Goal: Navigation & Orientation: Go to known website

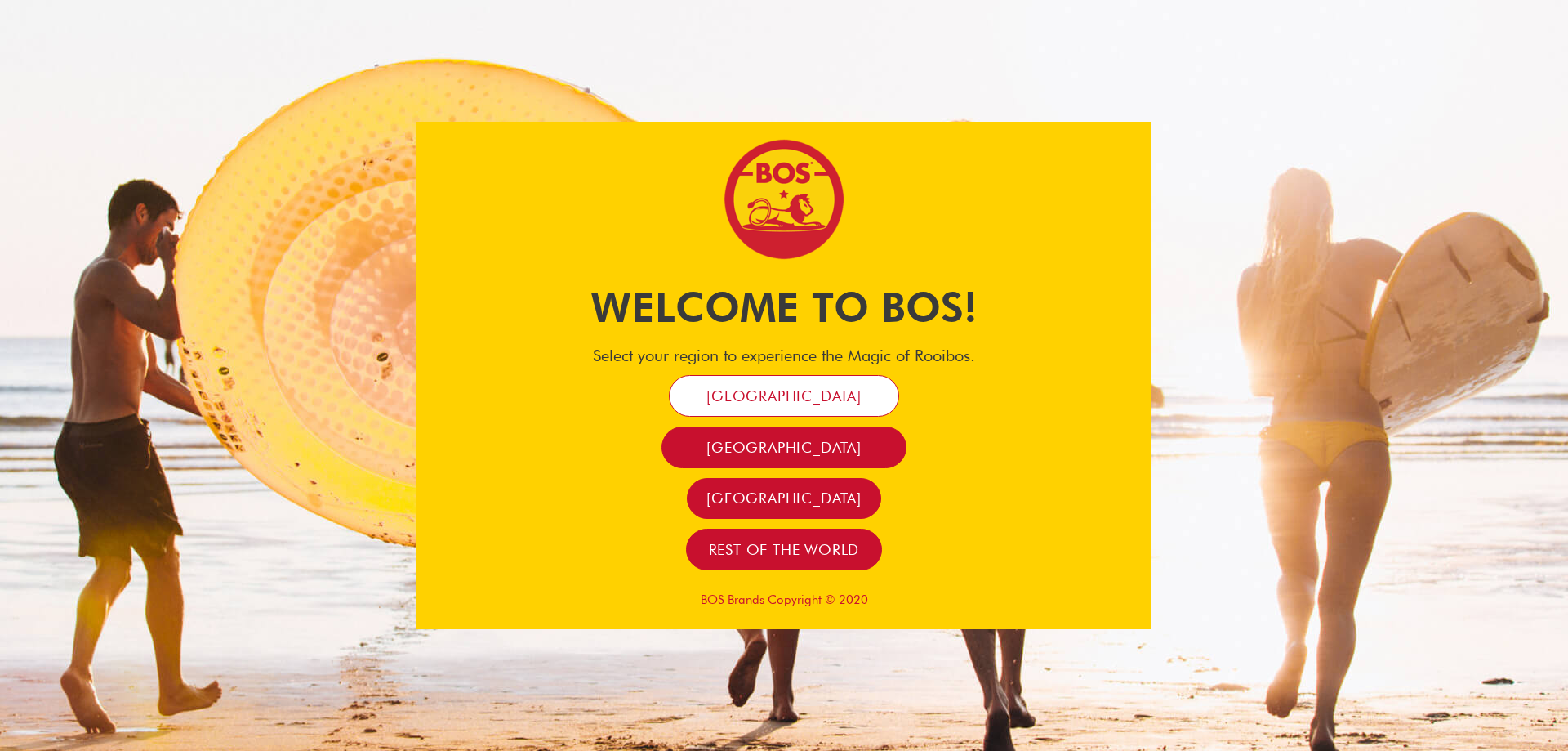
click at [850, 396] on link "[GEOGRAPHIC_DATA]" at bounding box center [784, 396] width 231 height 41
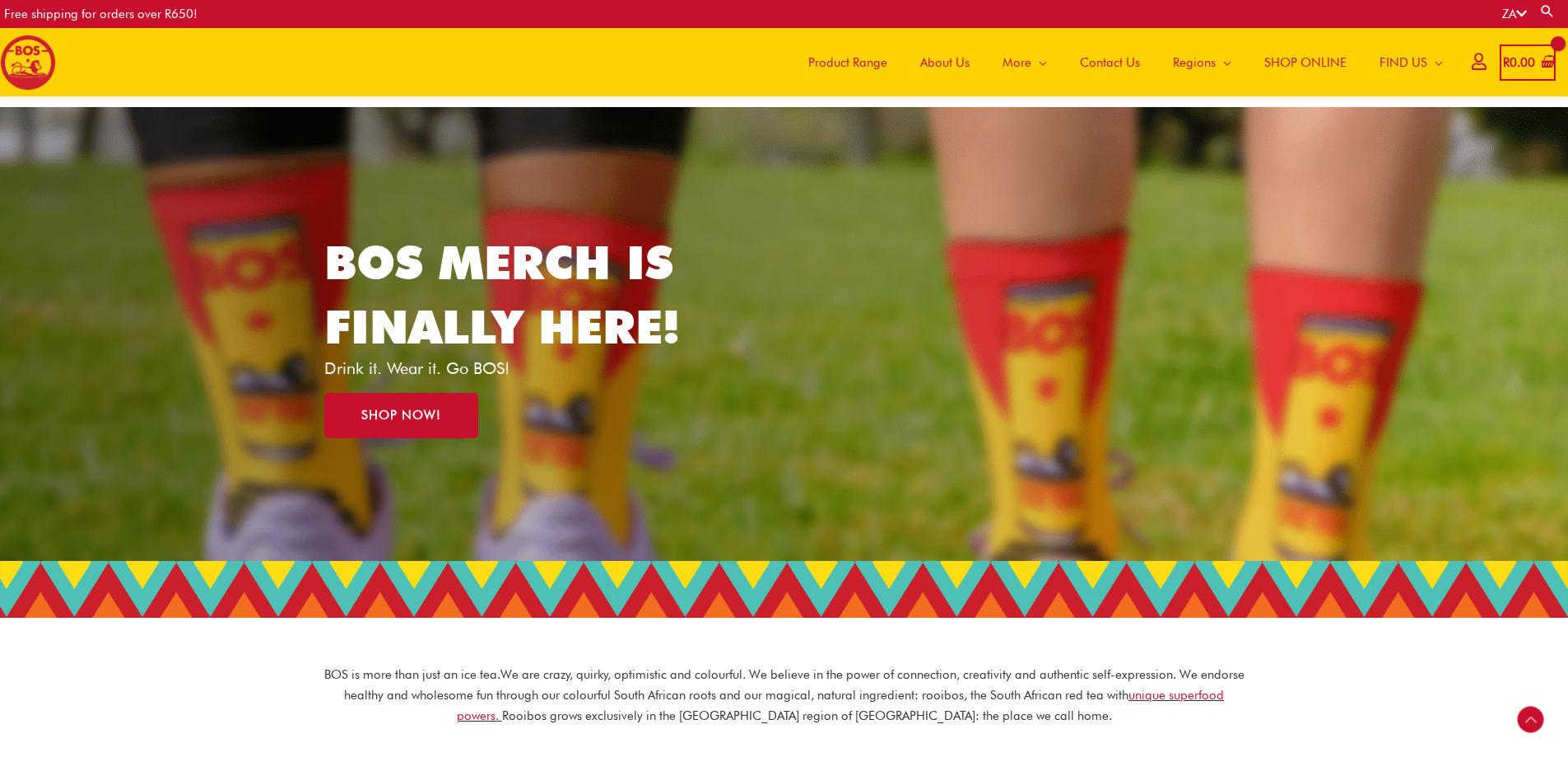
scroll to position [645, 0]
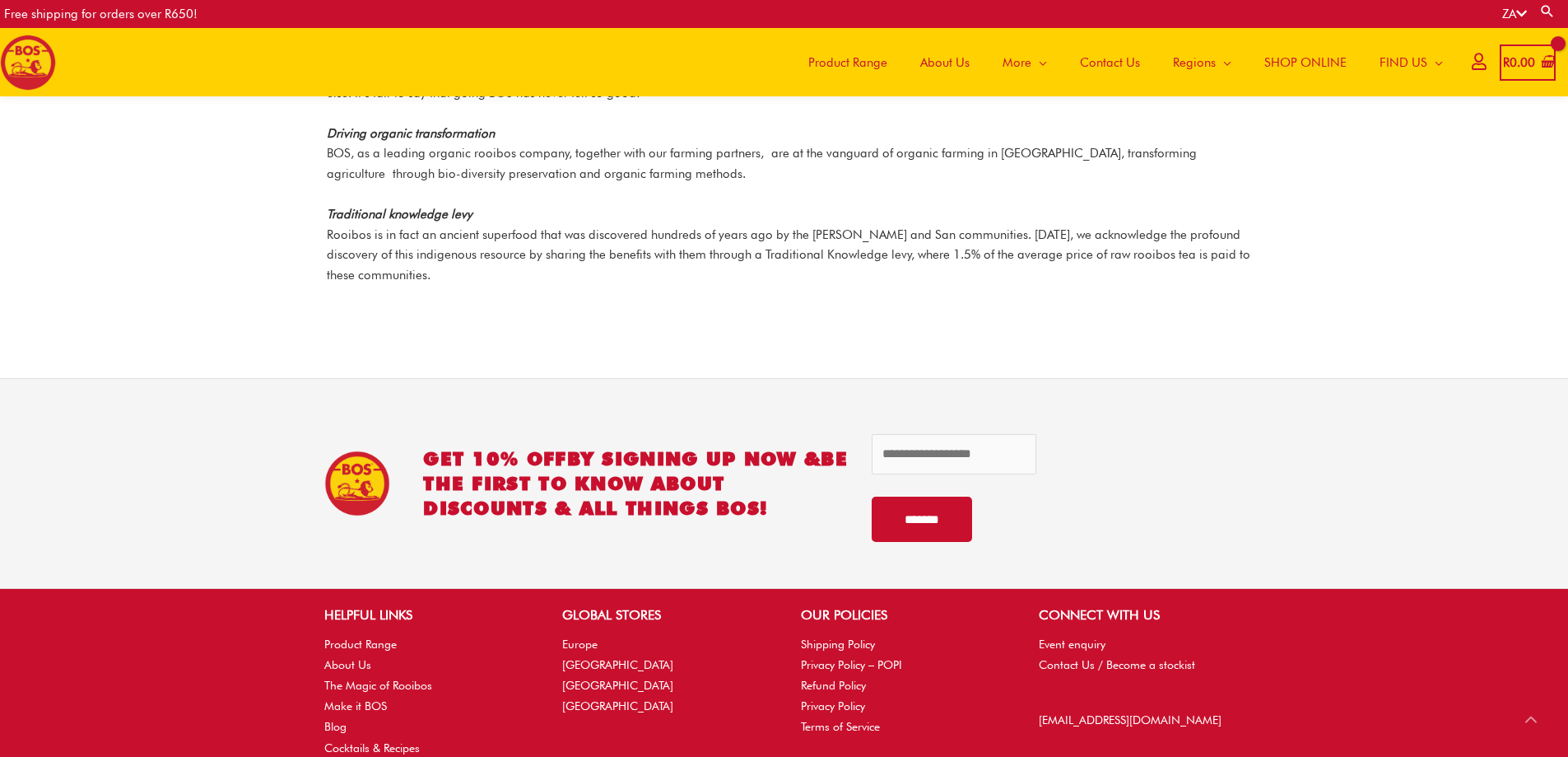
scroll to position [2367, 0]
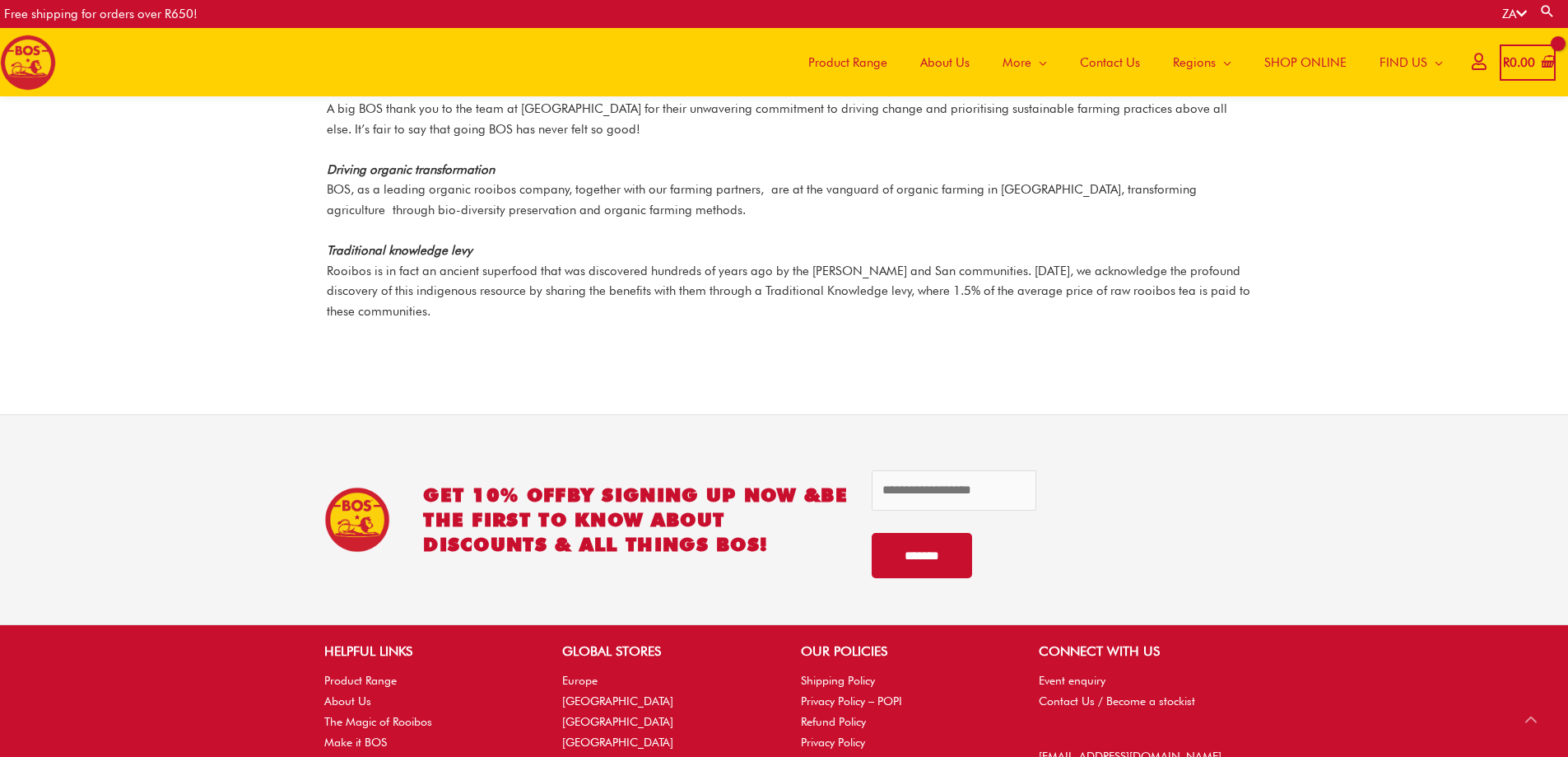
scroll to position [2321, 0]
